Goal: Task Accomplishment & Management: Complete application form

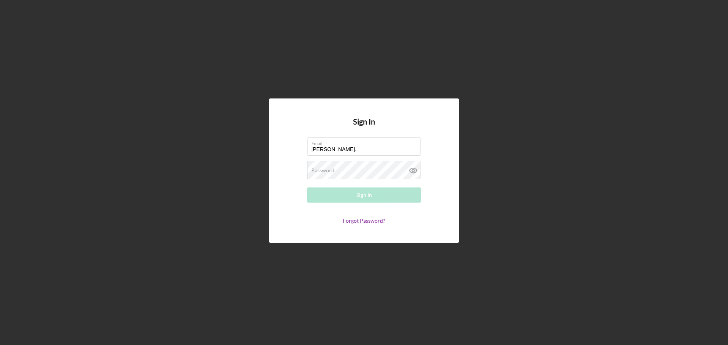
type input "[PERSON_NAME][EMAIL_ADDRESS][PERSON_NAME][DOMAIN_NAME]"
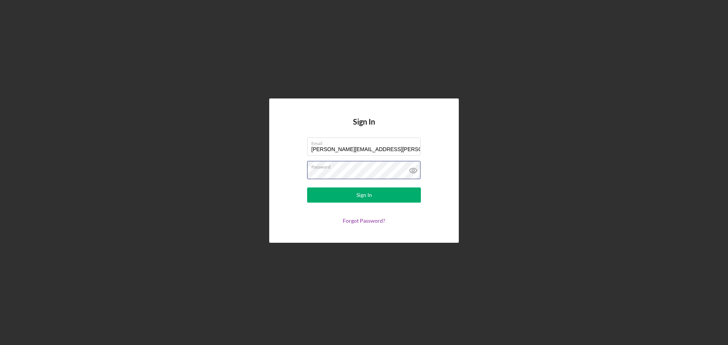
click at [307, 188] on button "Sign In" at bounding box center [364, 195] width 114 height 15
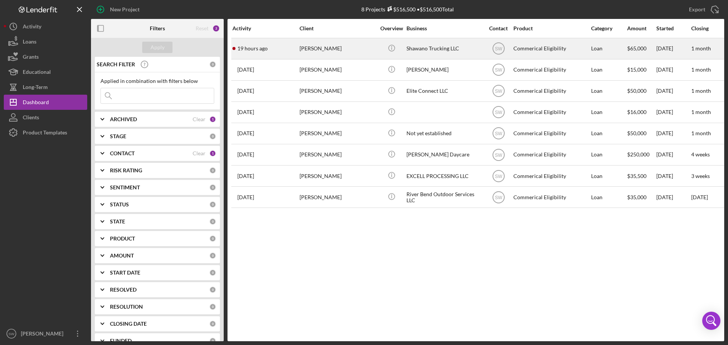
click at [311, 47] on div "[PERSON_NAME]" at bounding box center [337, 49] width 76 height 20
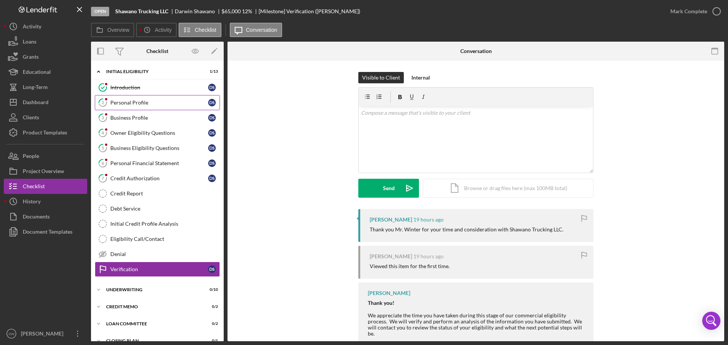
click at [114, 103] on div "Personal Profile" at bounding box center [159, 103] width 98 height 6
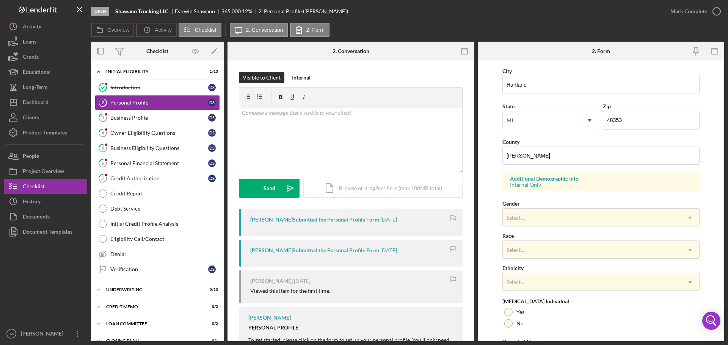
scroll to position [190, 0]
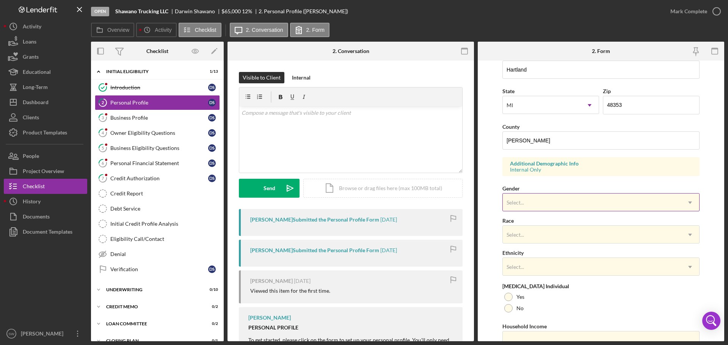
click at [515, 204] on div "Select..." at bounding box center [514, 203] width 17 height 6
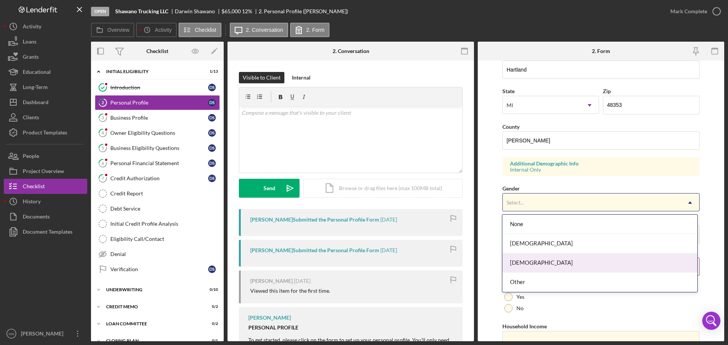
click at [519, 260] on div "[DEMOGRAPHIC_DATA]" at bounding box center [599, 263] width 194 height 19
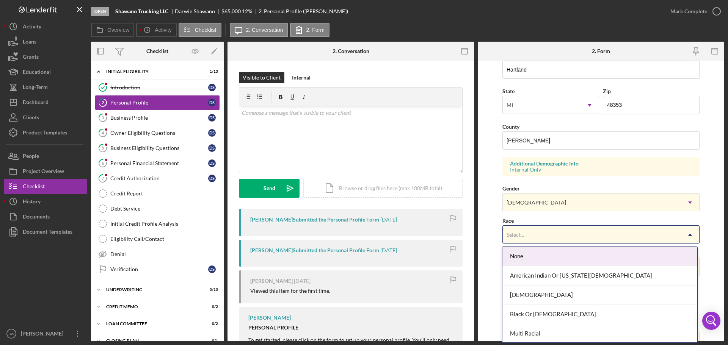
click at [516, 237] on div "Select..." at bounding box center [514, 235] width 17 height 6
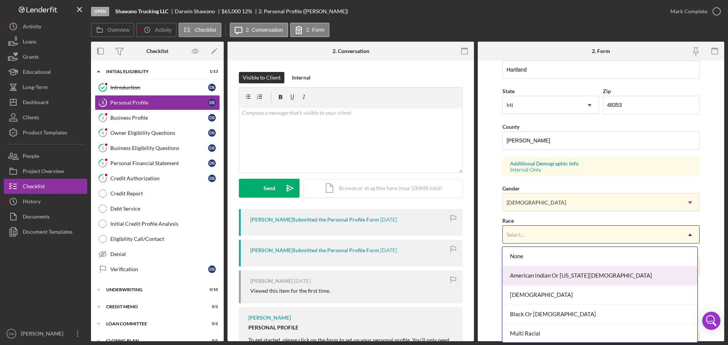
click at [517, 279] on div "American Indian Or [US_STATE][DEMOGRAPHIC_DATA]" at bounding box center [599, 275] width 194 height 19
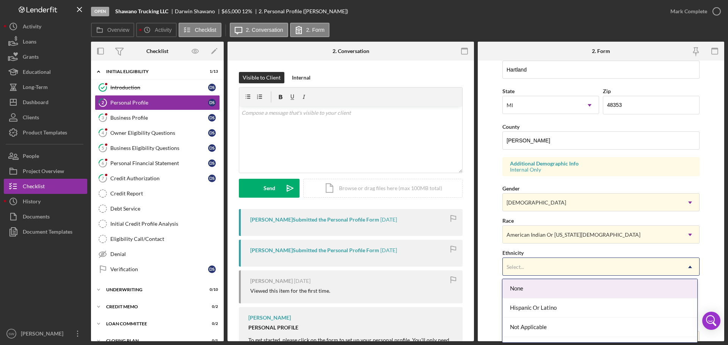
click at [515, 268] on div "Select..." at bounding box center [514, 267] width 17 height 6
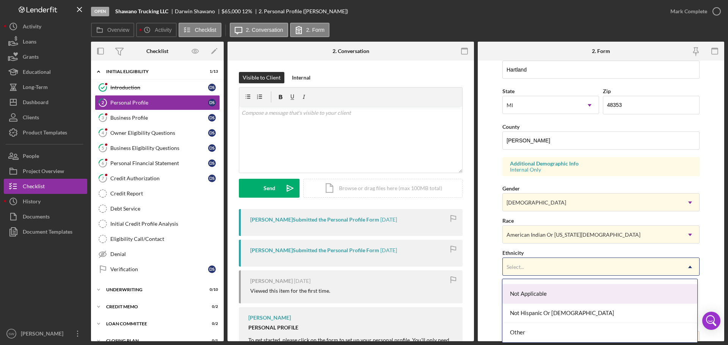
click at [524, 291] on div "Not Applicable" at bounding box center [599, 294] width 194 height 19
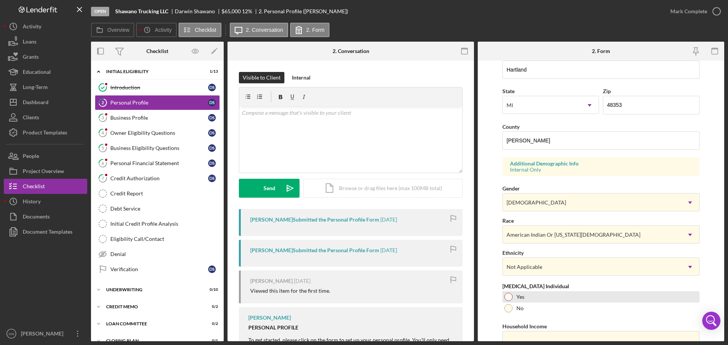
click at [509, 298] on div at bounding box center [508, 297] width 8 height 8
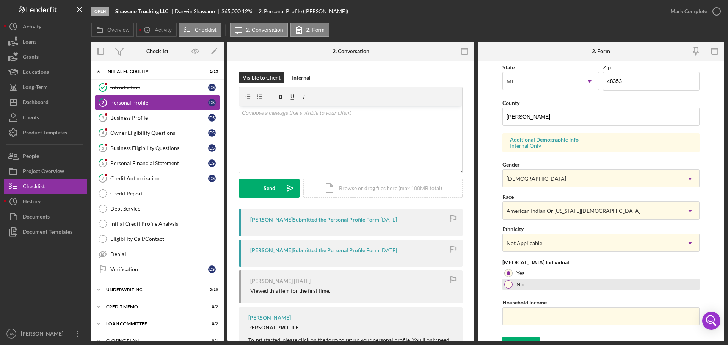
scroll to position [225, 0]
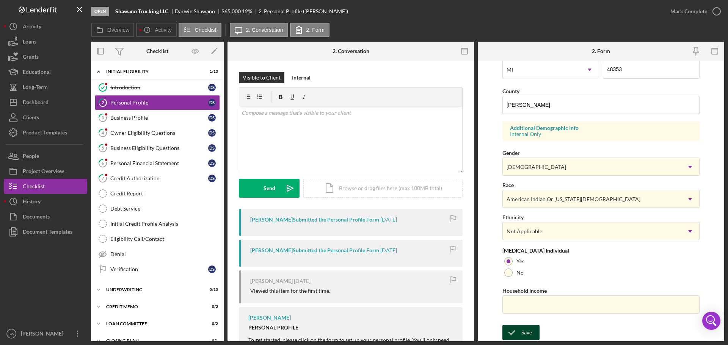
click at [523, 332] on div "Save" at bounding box center [526, 332] width 11 height 15
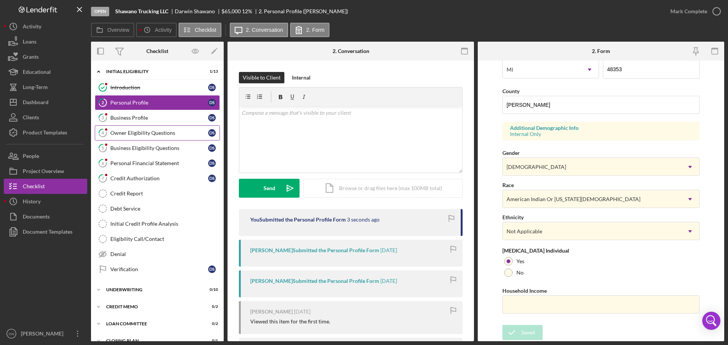
click at [122, 133] on div "Owner Eligibility Questions" at bounding box center [159, 133] width 98 height 6
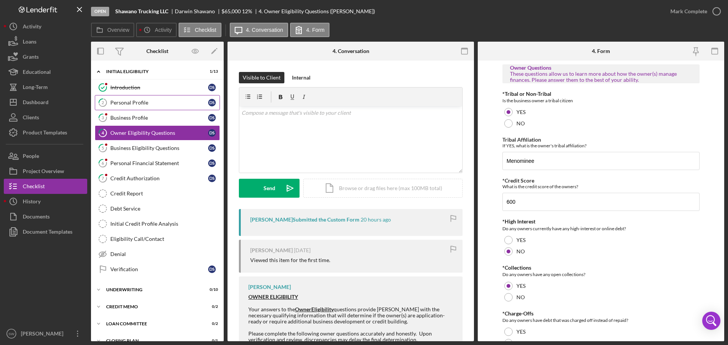
click at [118, 103] on div "Personal Profile" at bounding box center [159, 103] width 98 height 6
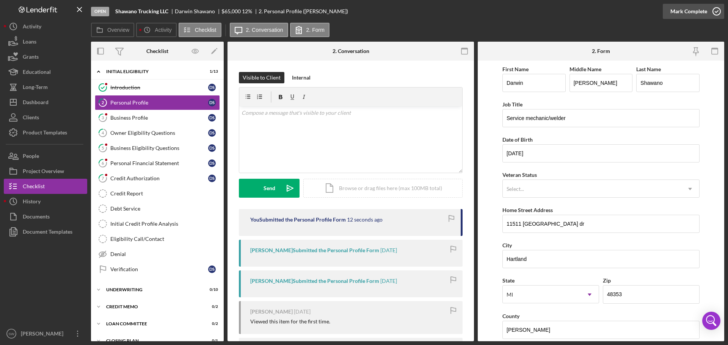
click at [716, 10] on icon "button" at bounding box center [716, 11] width 19 height 19
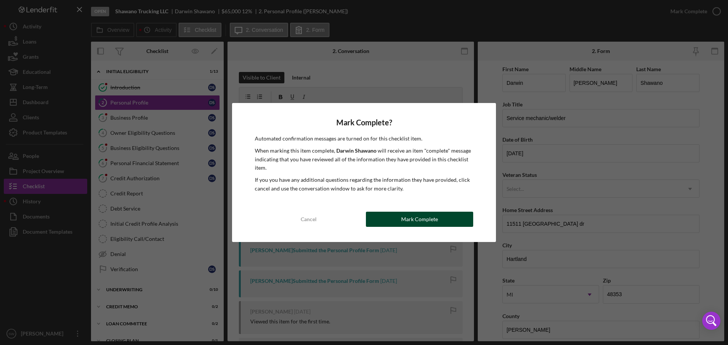
click at [405, 219] on div "Mark Complete" at bounding box center [419, 219] width 37 height 15
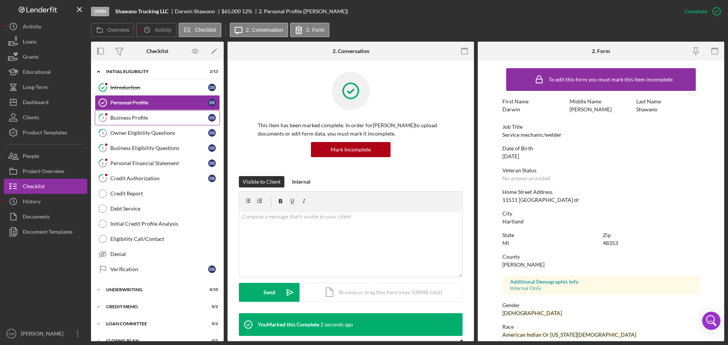
click at [120, 116] on div "Business Profile" at bounding box center [159, 118] width 98 height 6
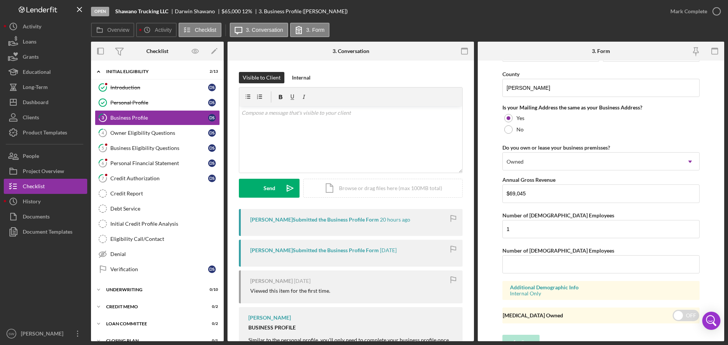
scroll to position [561, 0]
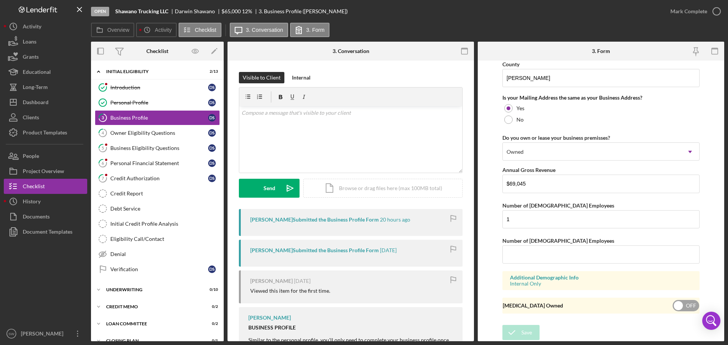
click at [674, 305] on input "checkbox" at bounding box center [685, 305] width 27 height 11
checkbox input "true"
click at [521, 331] on div "Save" at bounding box center [526, 332] width 11 height 15
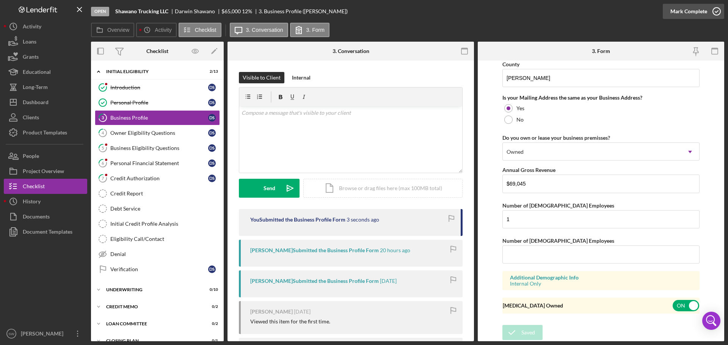
click at [716, 11] on icon "button" at bounding box center [716, 11] width 19 height 19
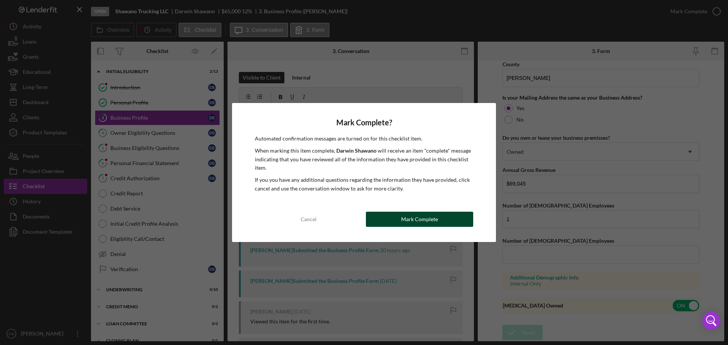
click at [401, 219] on button "Mark Complete" at bounding box center [419, 219] width 107 height 15
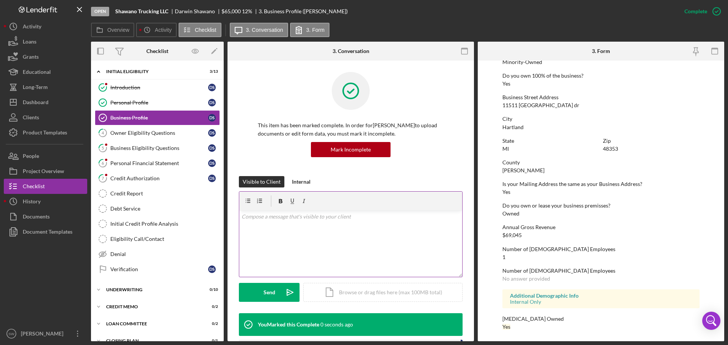
scroll to position [291, 0]
click at [120, 134] on div "Owner Eligibility Questions" at bounding box center [159, 133] width 98 height 6
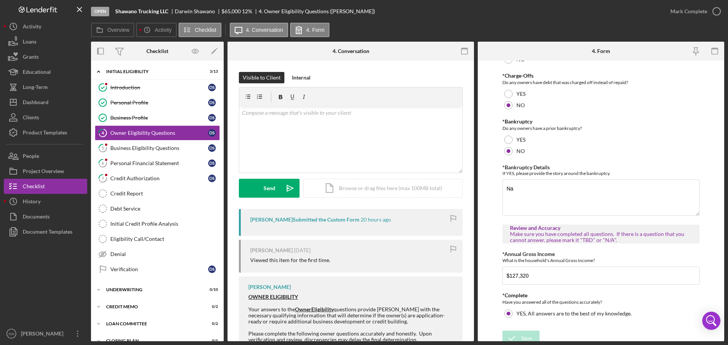
scroll to position [244, 0]
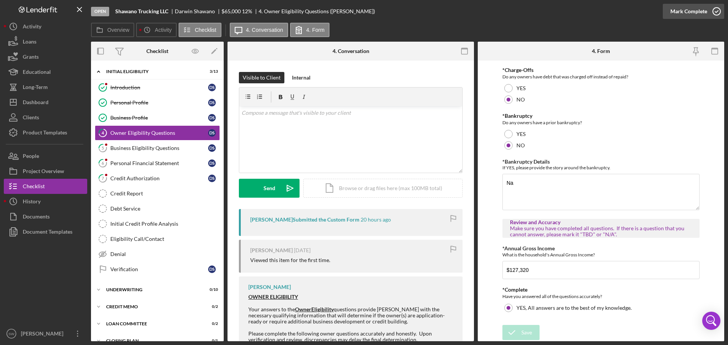
click at [716, 11] on icon "button" at bounding box center [716, 11] width 19 height 19
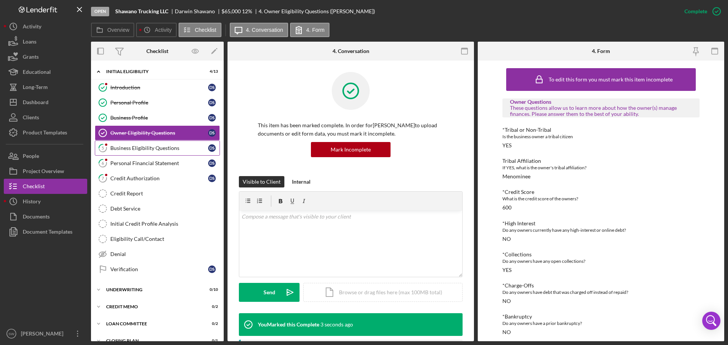
click at [122, 149] on div "Business Eligibility Questions" at bounding box center [159, 148] width 98 height 6
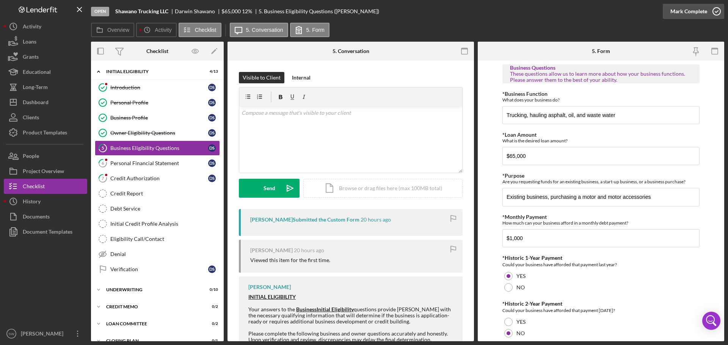
click at [717, 11] on polyline "button" at bounding box center [716, 12] width 3 height 2
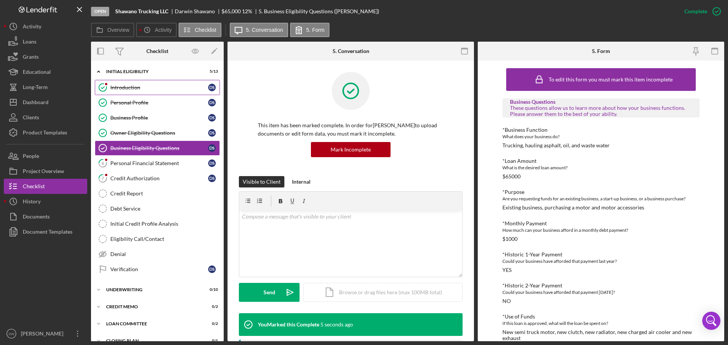
click at [121, 87] on div "Introduction" at bounding box center [159, 88] width 98 height 6
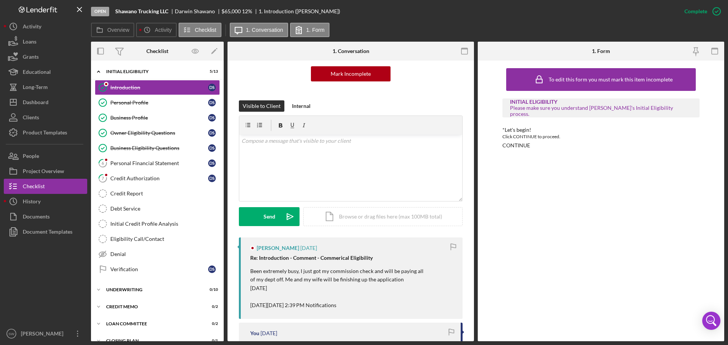
scroll to position [114, 0]
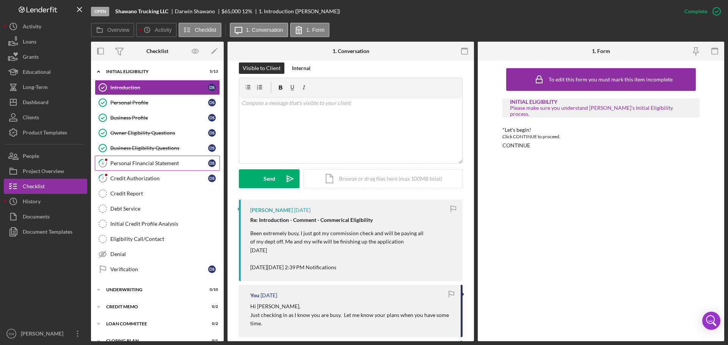
click at [119, 163] on div "Personal Financial Statement" at bounding box center [159, 163] width 98 height 6
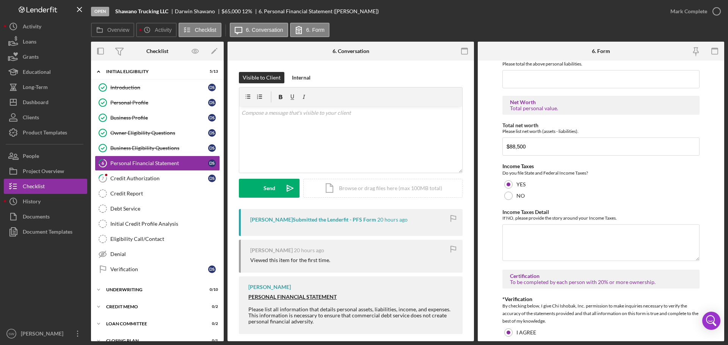
scroll to position [1427, 0]
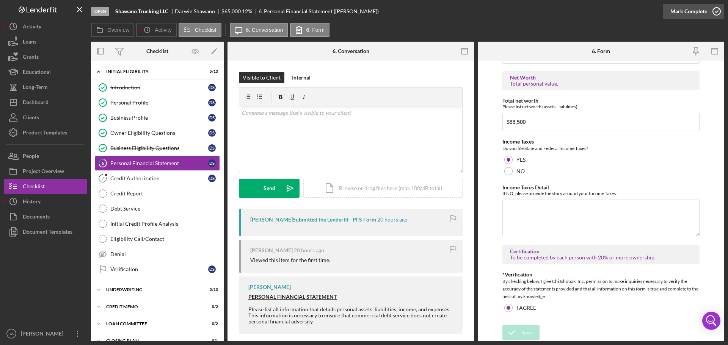
click at [714, 11] on icon "button" at bounding box center [716, 11] width 19 height 19
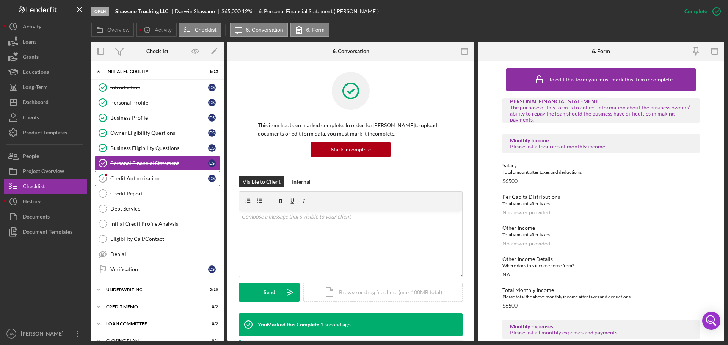
click at [125, 178] on div "Credit Authorization" at bounding box center [159, 178] width 98 height 6
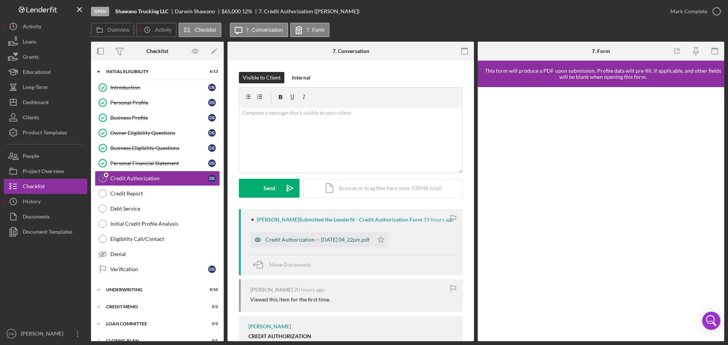
click at [321, 240] on div "Credit Authorization -- [DATE] 04_22pm.pdf" at bounding box center [317, 240] width 104 height 6
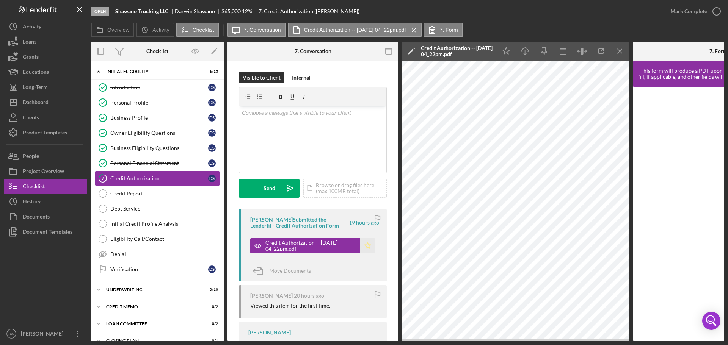
click at [367, 248] on polygon "button" at bounding box center [368, 246] width 6 height 6
click at [620, 51] on icon "Icon/Menu Close" at bounding box center [619, 51] width 17 height 17
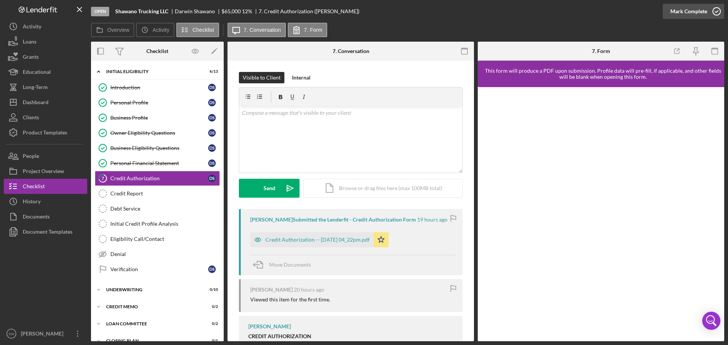
click at [716, 11] on icon "button" at bounding box center [716, 11] width 19 height 19
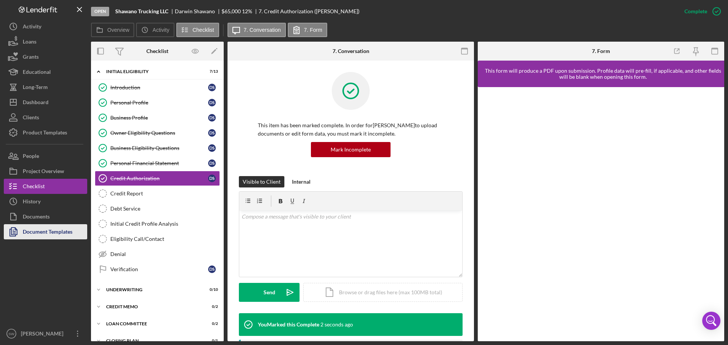
click at [21, 233] on icon "button" at bounding box center [13, 231] width 19 height 19
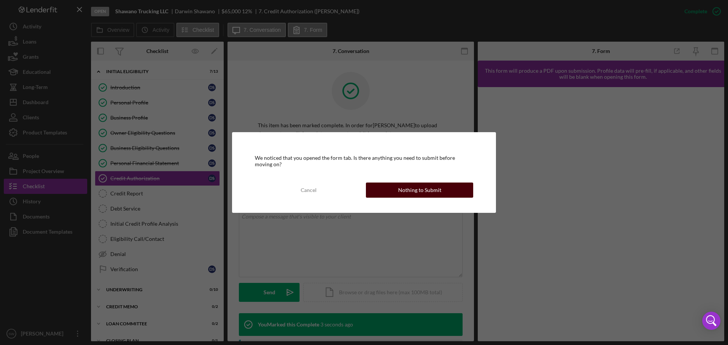
click at [411, 187] on div "Nothing to Submit" at bounding box center [419, 190] width 43 height 15
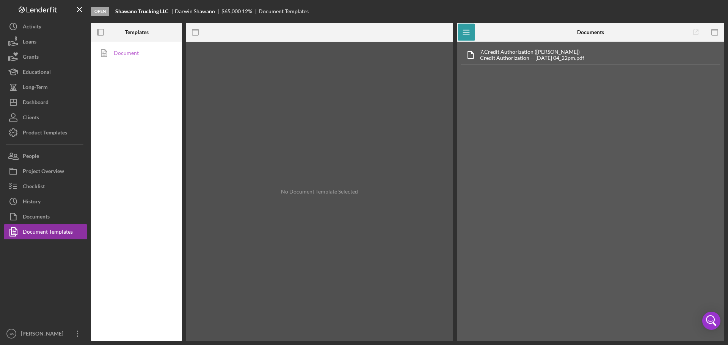
click at [125, 53] on link "Document" at bounding box center [135, 52] width 80 height 15
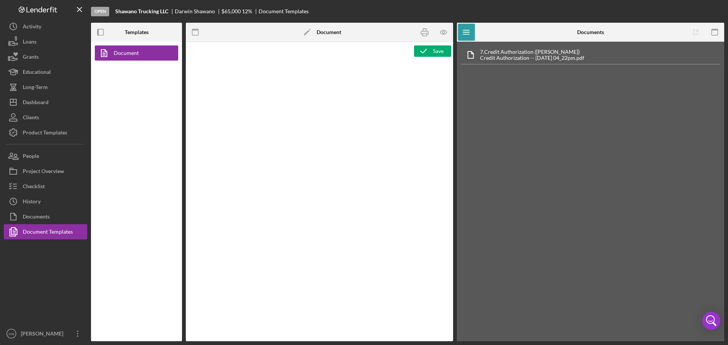
type textarea "<h1 style="text-align: center">Commercial Eligibility Application</h1> <h2>Pers…"
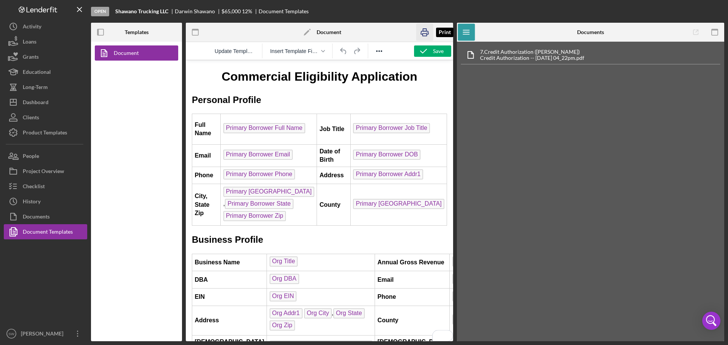
click at [423, 31] on rect "button" at bounding box center [424, 30] width 3 height 2
click at [30, 183] on div "Checklist" at bounding box center [34, 187] width 22 height 17
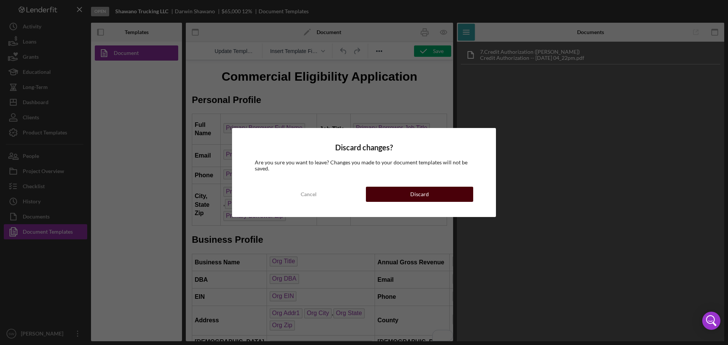
click at [407, 195] on button "Discard" at bounding box center [419, 194] width 107 height 15
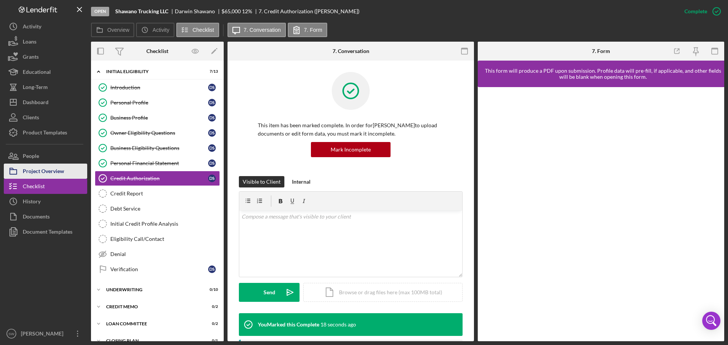
click at [35, 170] on div "Project Overview" at bounding box center [43, 172] width 41 height 17
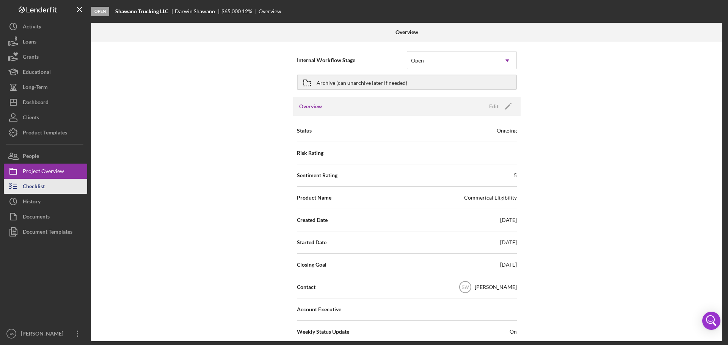
click at [33, 186] on div "Checklist" at bounding box center [34, 187] width 22 height 17
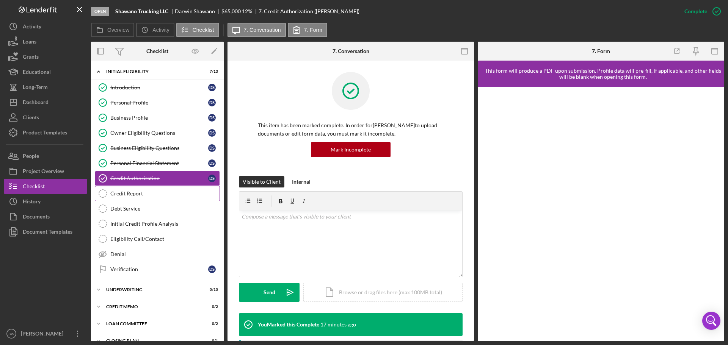
click at [122, 196] on div "Credit Report" at bounding box center [164, 194] width 109 height 6
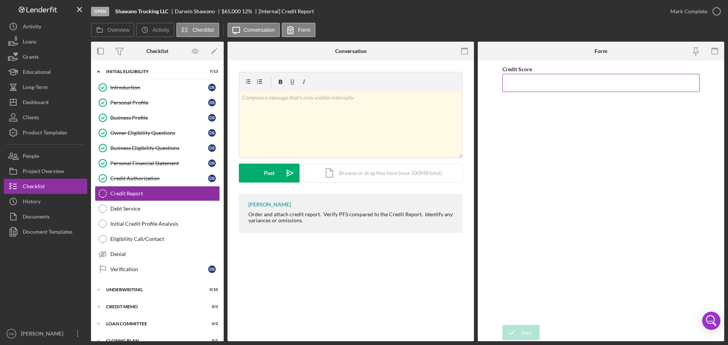
click at [519, 85] on input "Credit Score" at bounding box center [600, 83] width 197 height 18
type input "563"
click at [715, 11] on icon "button" at bounding box center [716, 11] width 19 height 19
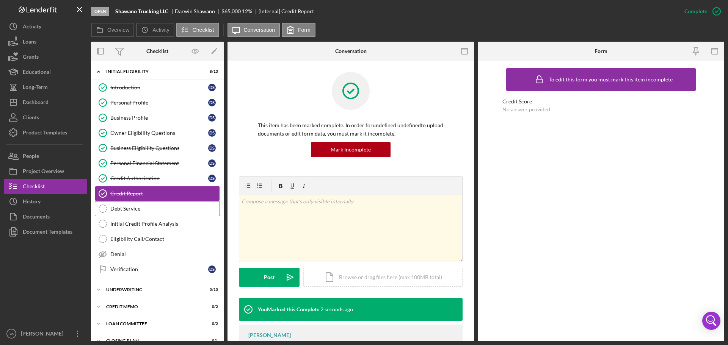
click at [117, 210] on div "Debt Service" at bounding box center [164, 209] width 109 height 6
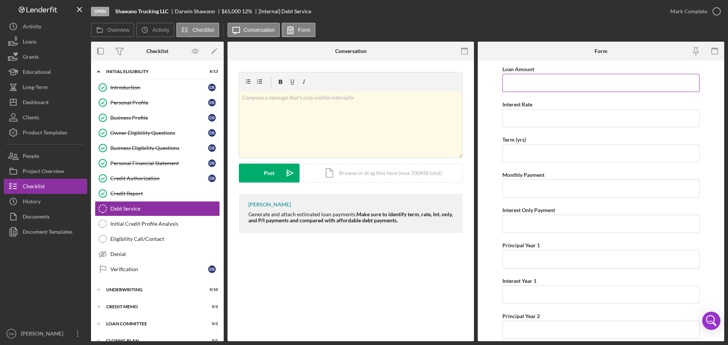
click at [518, 88] on input "Loan Amount" at bounding box center [600, 83] width 197 height 18
type input "$65,000"
click at [521, 121] on input "Interest Rate" at bounding box center [600, 118] width 197 height 18
type input "12.00000%"
click at [517, 153] on input "Term (yrs)" at bounding box center [600, 153] width 197 height 18
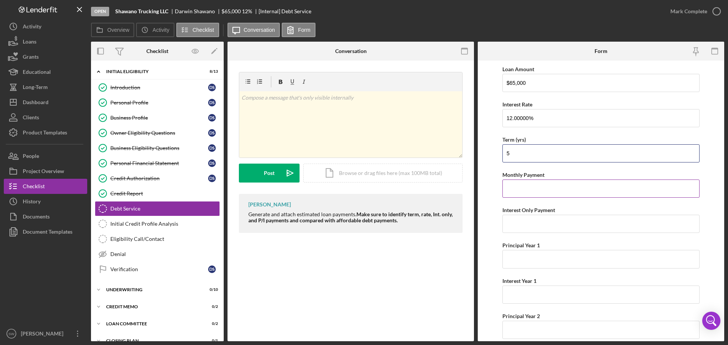
type input "5"
click at [525, 191] on input "Monthly Payment" at bounding box center [600, 189] width 197 height 18
type input "$1,446"
click at [519, 226] on input "Interest Only Payment" at bounding box center [600, 224] width 197 height 18
type input "$650"
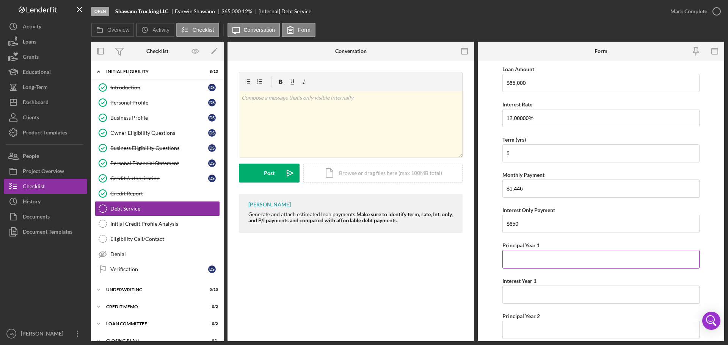
click at [518, 256] on input "Principal Year 1" at bounding box center [600, 259] width 197 height 18
type input "$10,094"
click at [512, 292] on input "Interest Year 1" at bounding box center [600, 295] width 197 height 18
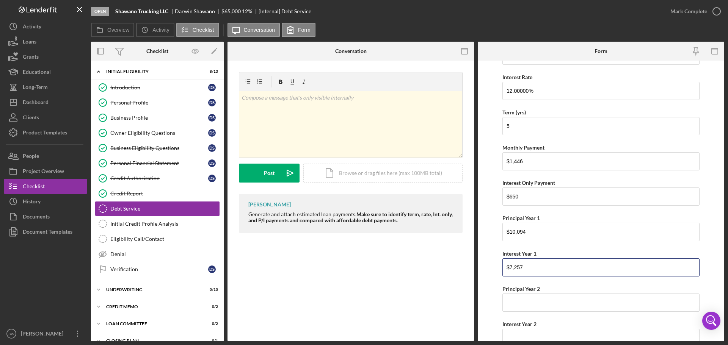
scroll to position [61, 0]
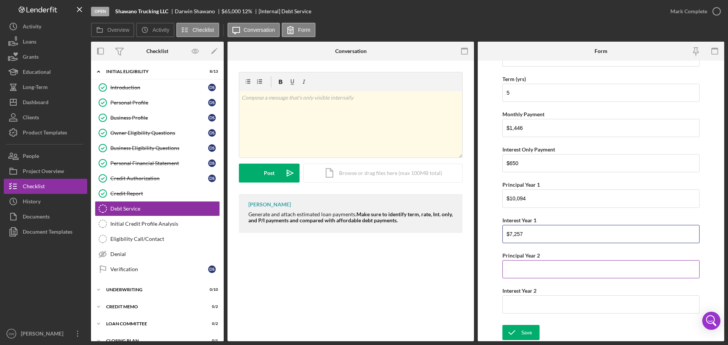
type input "$7,257"
click at [515, 273] on input "Principal Year 2" at bounding box center [600, 269] width 197 height 18
type input "$11,374"
type input "$5,977"
click at [525, 334] on div "Save" at bounding box center [526, 332] width 11 height 15
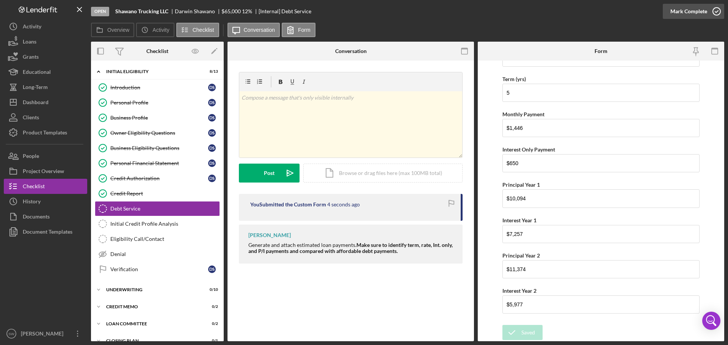
click at [716, 12] on icon "button" at bounding box center [716, 11] width 19 height 19
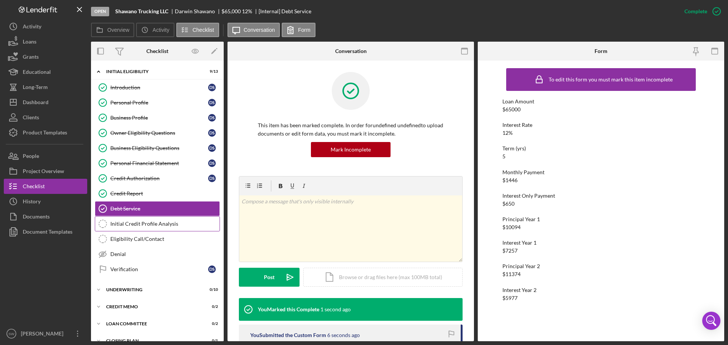
click at [120, 223] on div "Initial Credit Profile Analysis" at bounding box center [164, 224] width 109 height 6
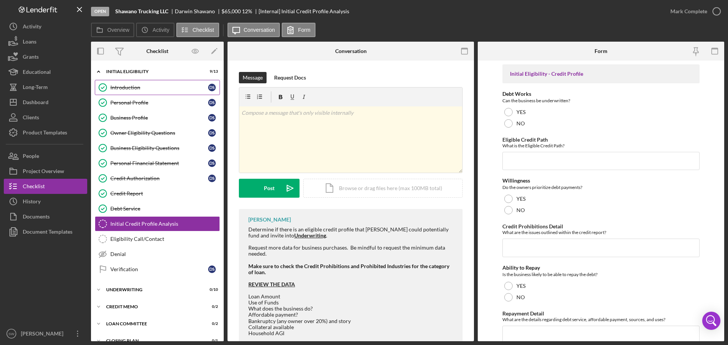
click at [122, 89] on div "Introduction" at bounding box center [159, 88] width 98 height 6
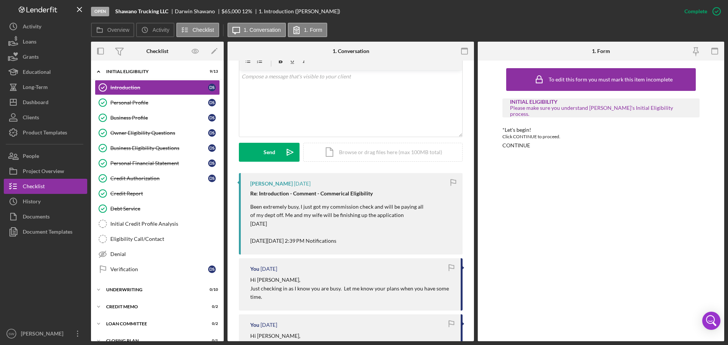
scroll to position [152, 0]
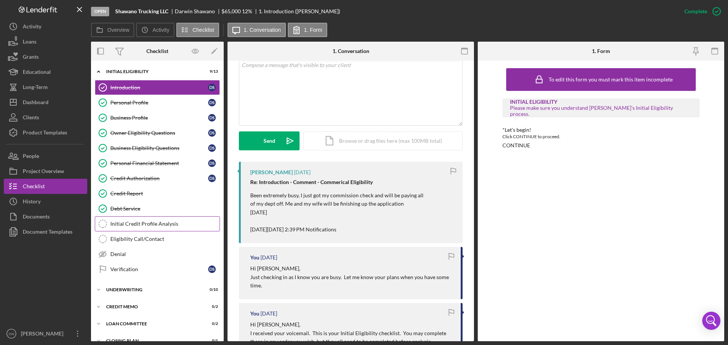
click at [117, 225] on div "Initial Credit Profile Analysis" at bounding box center [164, 224] width 109 height 6
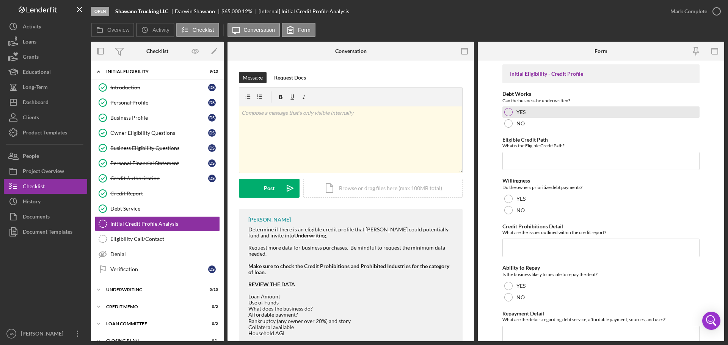
click at [509, 111] on div at bounding box center [508, 112] width 8 height 8
click at [515, 160] on input "Eligible Credit Path" at bounding box center [600, 161] width 197 height 18
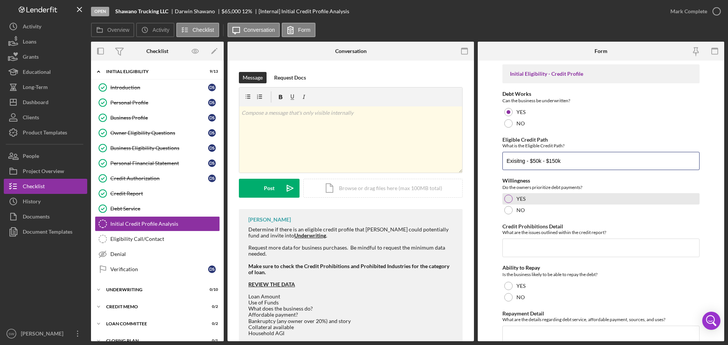
type input "Exisitng - $50k - $150k"
click at [508, 198] on div at bounding box center [508, 199] width 8 height 8
click at [508, 247] on input "Credit Prohibitions Detail" at bounding box center [600, 248] width 197 height 18
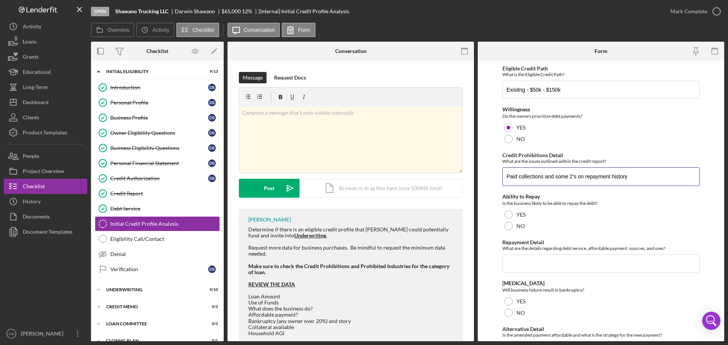
scroll to position [114, 0]
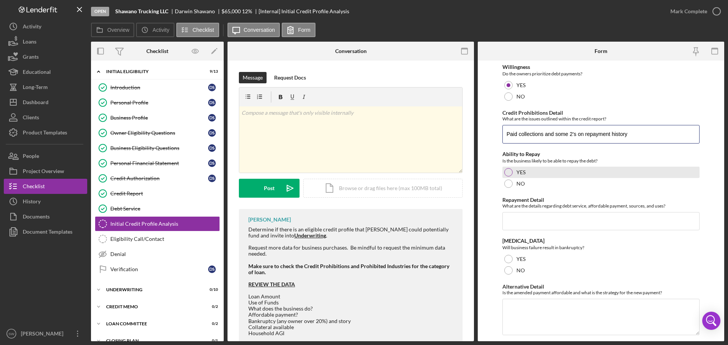
type input "Paid collections and some 2's on repayment history"
click at [509, 173] on div at bounding box center [508, 172] width 8 height 8
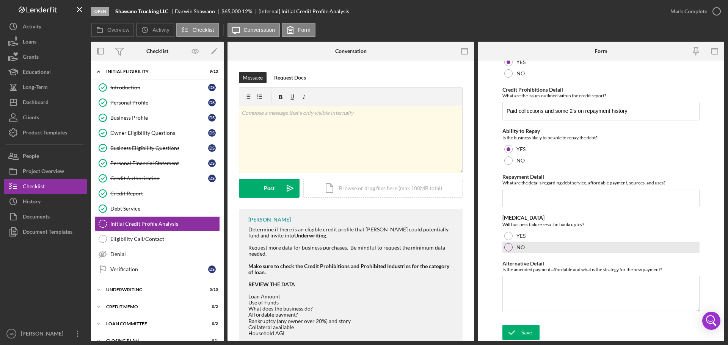
click at [507, 248] on div at bounding box center [508, 247] width 8 height 8
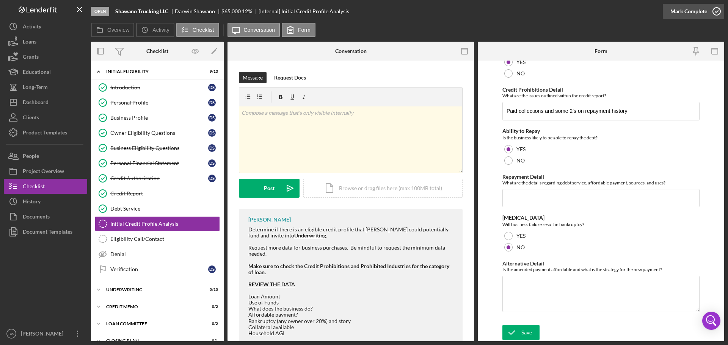
click at [716, 12] on icon "button" at bounding box center [716, 11] width 19 height 19
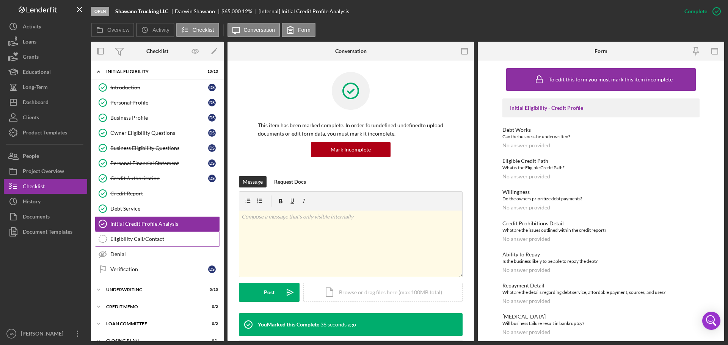
click at [120, 240] on div "Eligibility Call/Contact" at bounding box center [164, 239] width 109 height 6
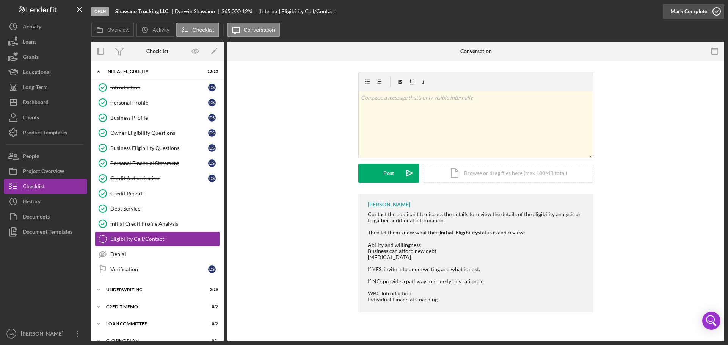
click at [716, 11] on icon "button" at bounding box center [716, 11] width 19 height 19
